Goal: Task Accomplishment & Management: Manage account settings

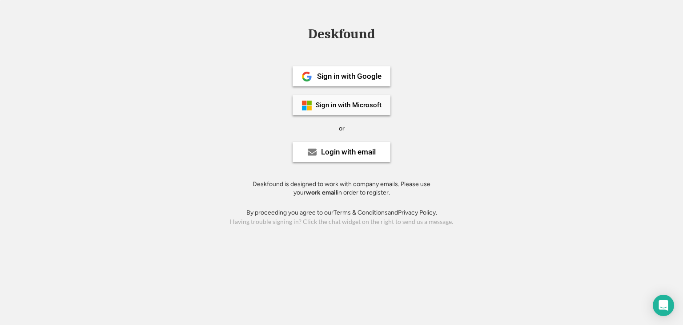
click at [352, 105] on div "Sign in with Microsoft" at bounding box center [349, 105] width 66 height 7
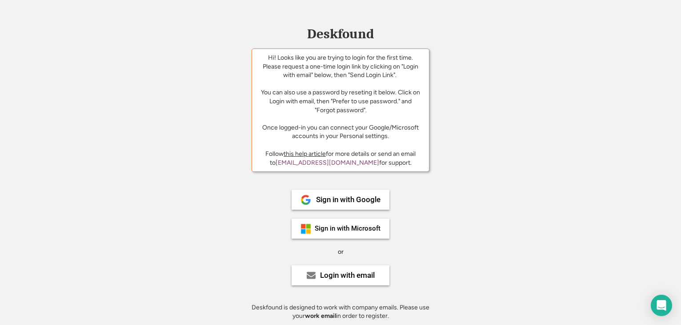
drag, startPoint x: 511, startPoint y: 74, endPoint x: 299, endPoint y: 42, distance: 214.1
click at [510, 74] on div "Deskfound Hi! Looks like you are trying to login for the first time. Please req…" at bounding box center [340, 189] width 681 height 324
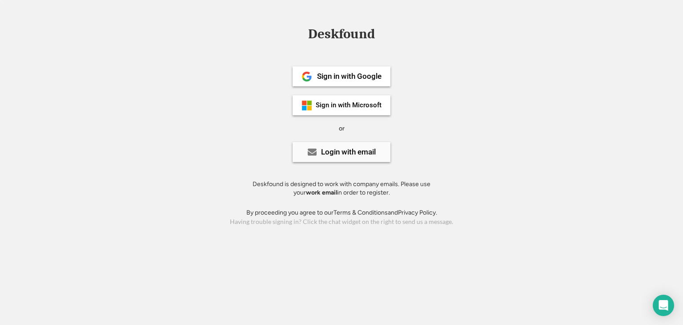
click at [353, 153] on div "Login with email" at bounding box center [348, 152] width 55 height 8
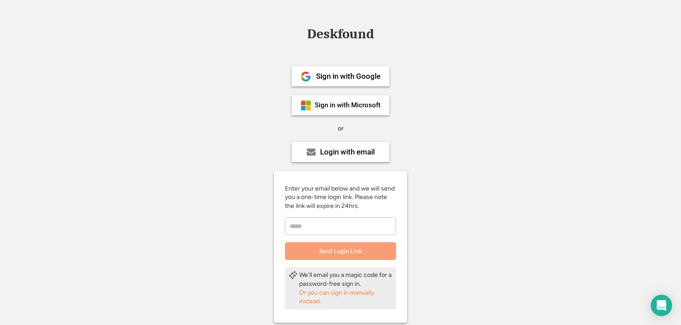
click at [338, 225] on input "email" at bounding box center [340, 226] width 111 height 18
click at [345, 109] on div "Sign in with Microsoft" at bounding box center [341, 105] width 98 height 20
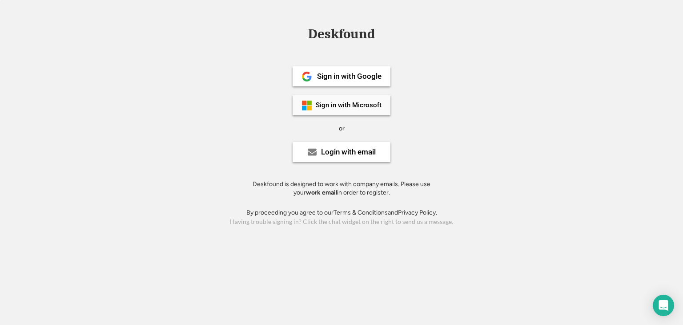
click at [345, 107] on div "Sign in with Microsoft" at bounding box center [349, 105] width 66 height 7
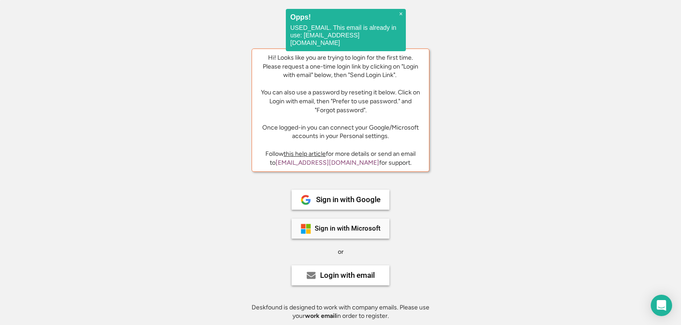
click at [327, 228] on div "Sign in with Microsoft" at bounding box center [348, 228] width 66 height 7
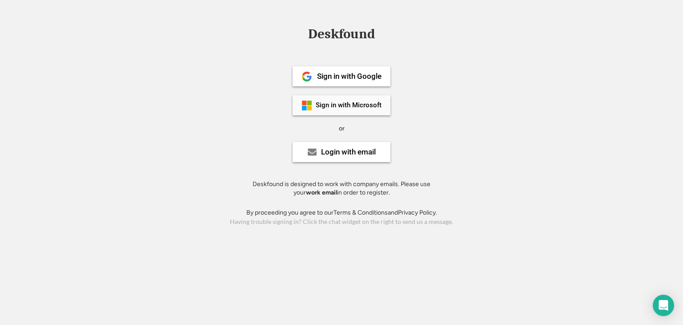
click at [333, 106] on div "Sign in with Microsoft" at bounding box center [349, 105] width 66 height 7
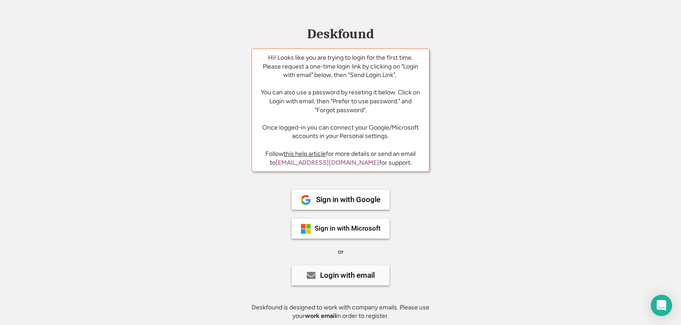
click at [320, 274] on div "Login with email" at bounding box center [347, 275] width 55 height 8
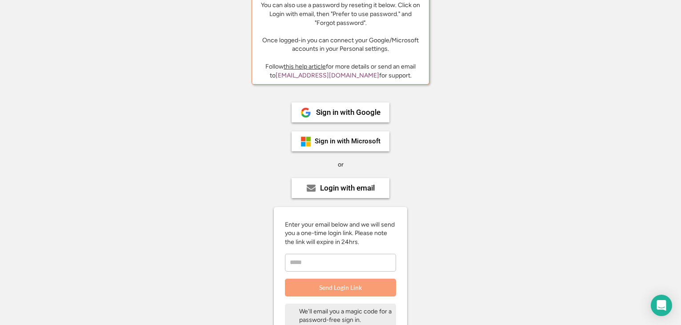
scroll to position [89, 0]
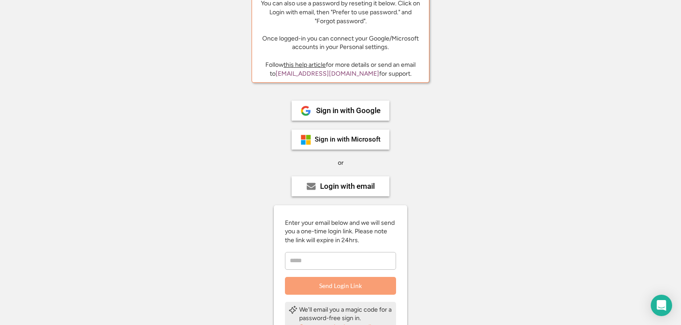
click at [346, 261] on input "email" at bounding box center [340, 261] width 111 height 18
click at [330, 259] on input "********" at bounding box center [340, 261] width 111 height 18
type input "**********"
click at [345, 283] on button "Send Login Link" at bounding box center [340, 286] width 111 height 18
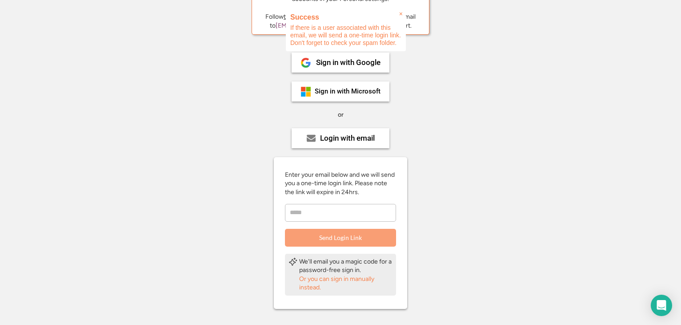
scroll to position [178, 0]
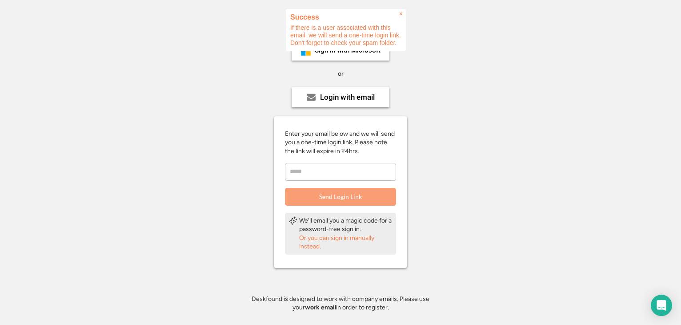
click at [400, 13] on span "×" at bounding box center [401, 14] width 4 height 8
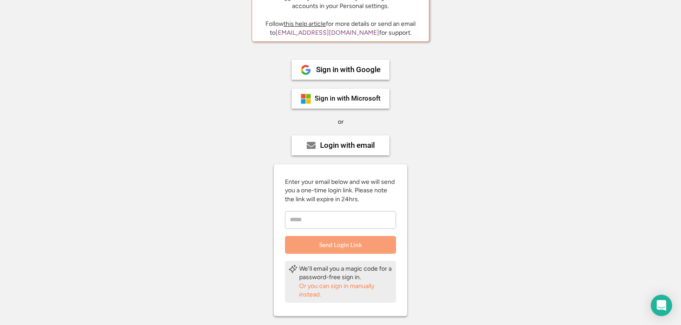
scroll to position [89, 0]
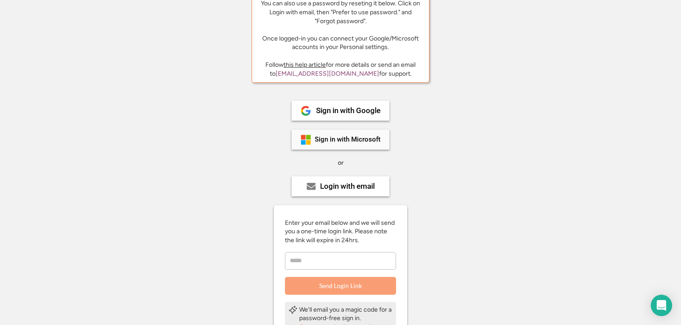
click at [337, 142] on div "Sign in with Microsoft" at bounding box center [348, 139] width 66 height 7
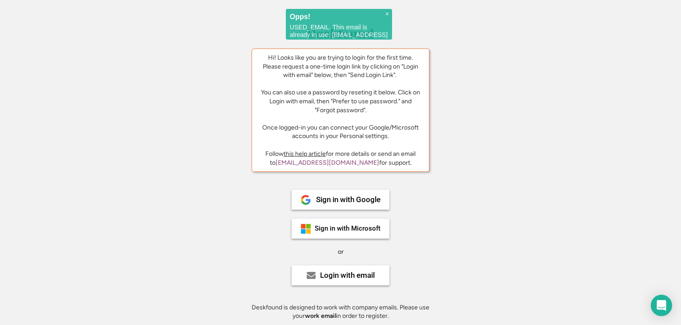
click at [375, 36] on div "Deskfound" at bounding box center [341, 34] width 76 height 14
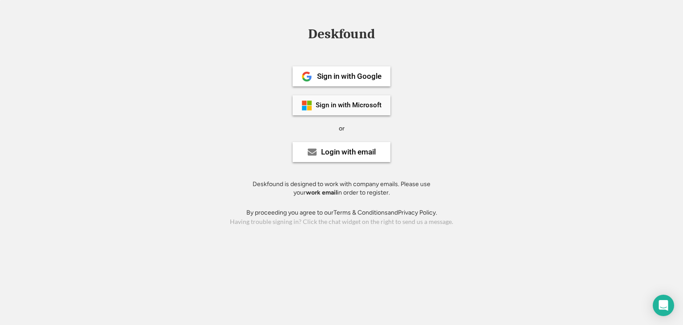
click at [374, 102] on div "Sign in with Microsoft" at bounding box center [349, 105] width 66 height 7
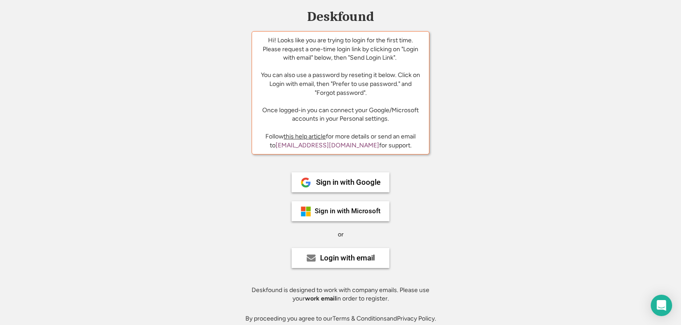
scroll to position [27, 0]
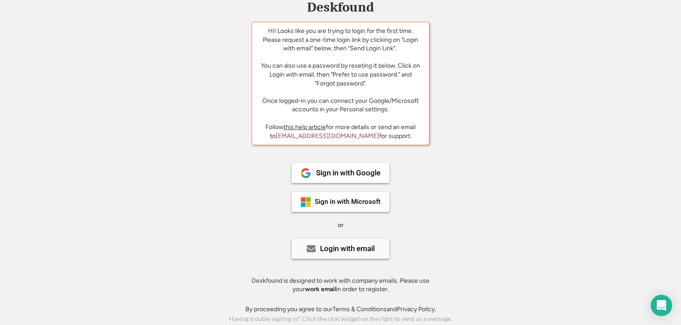
drag, startPoint x: 344, startPoint y: 244, endPoint x: 353, endPoint y: 242, distance: 9.4
click at [343, 245] on div "Login with email" at bounding box center [347, 249] width 55 height 8
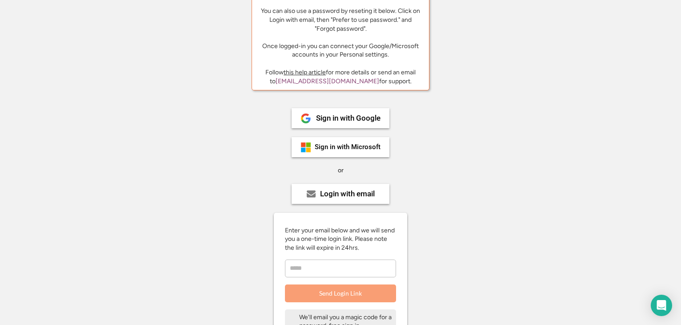
scroll to position [71, 0]
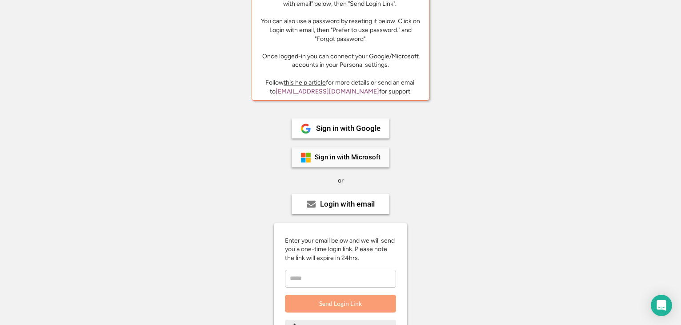
click at [334, 154] on div "Sign in with Microsoft" at bounding box center [348, 157] width 66 height 7
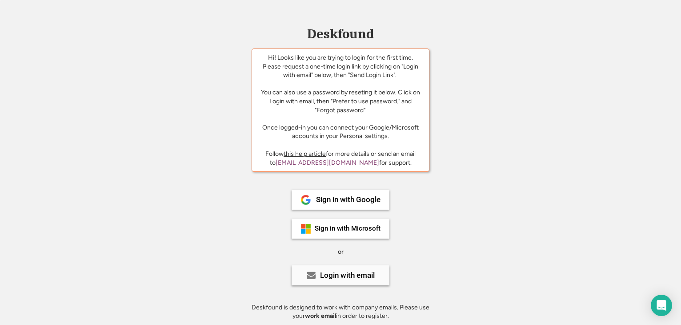
drag, startPoint x: 344, startPoint y: 275, endPoint x: 359, endPoint y: 266, distance: 17.6
click at [344, 275] on div "Login with email" at bounding box center [347, 275] width 55 height 8
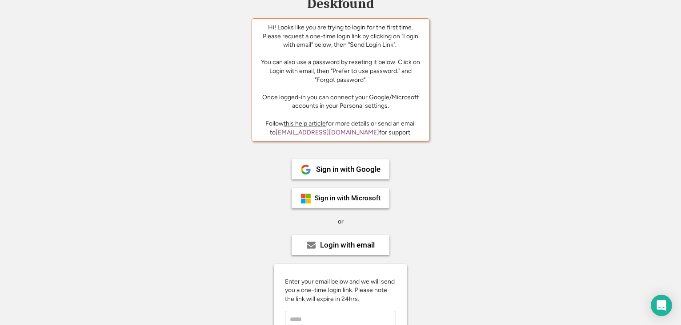
scroll to position [133, 0]
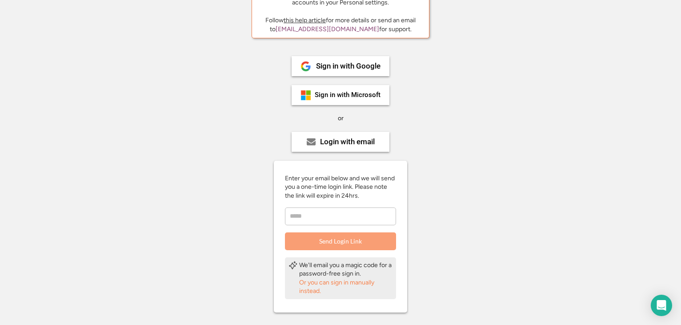
click at [338, 220] on input "email" at bounding box center [340, 216] width 111 height 18
paste input "**********"
type input "**********"
click at [343, 240] on button "Send Login Link" at bounding box center [340, 241] width 111 height 18
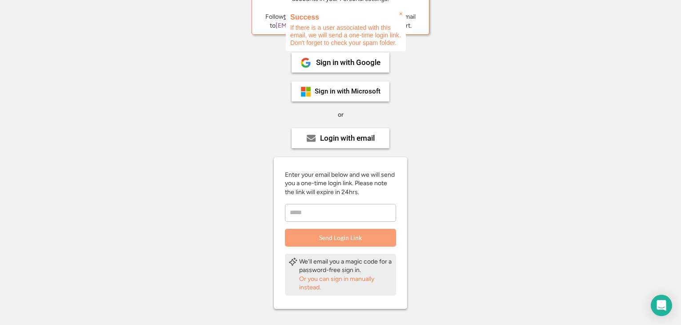
scroll to position [196, 0]
